Goal: Answer question/provide support: Share knowledge or assist other users

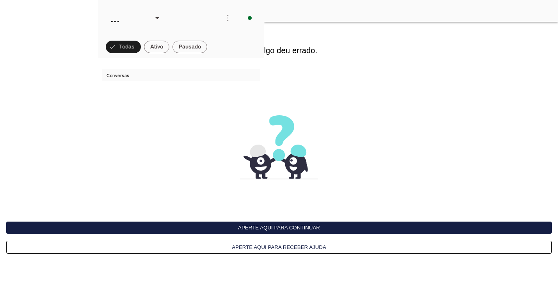
click at [241, 230] on button "Aperte aqui para continuar" at bounding box center [279, 227] width 546 height 12
click at [358, 221] on interface-delivery-control-page at bounding box center [279, 140] width 558 height 281
click at [264, 36] on button "Aperte aqui para continuar" at bounding box center [181, 18] width 166 height 36
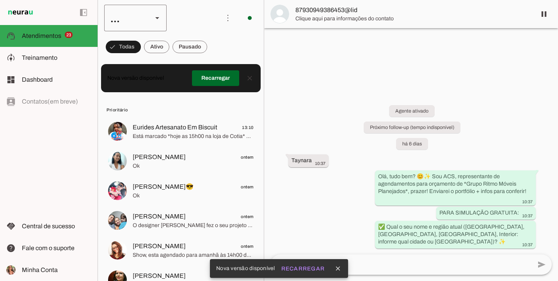
click at [155, 20] on slot at bounding box center [157, 17] width 9 height 9
click at [209, 50] on md-item "Colaboradora 1" at bounding box center [240, 50] width 62 height 22
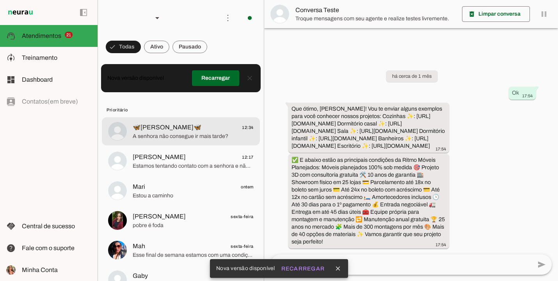
scroll to position [20, 0]
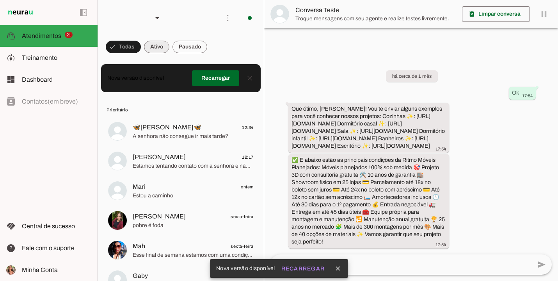
click at [156, 44] on span at bounding box center [156, 46] width 25 height 19
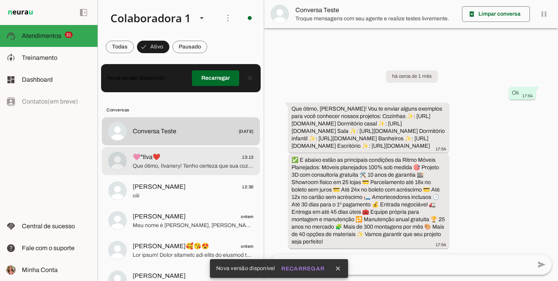
click at [176, 165] on span "Que ótimo, Ilvanery! Tenho certeza que sua cozinha ficará linda e que você vai …" at bounding box center [193, 166] width 121 height 8
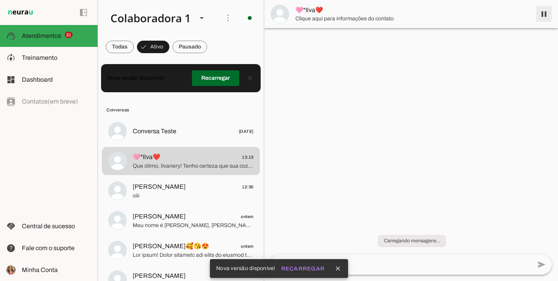
click at [542, 14] on span at bounding box center [544, 14] width 19 height 19
